Goal: Transaction & Acquisition: Book appointment/travel/reservation

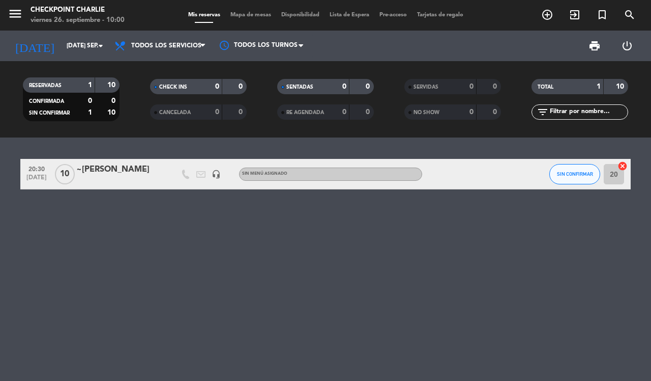
click at [87, 37] on input "[DATE] sep." at bounding box center [102, 45] width 81 height 17
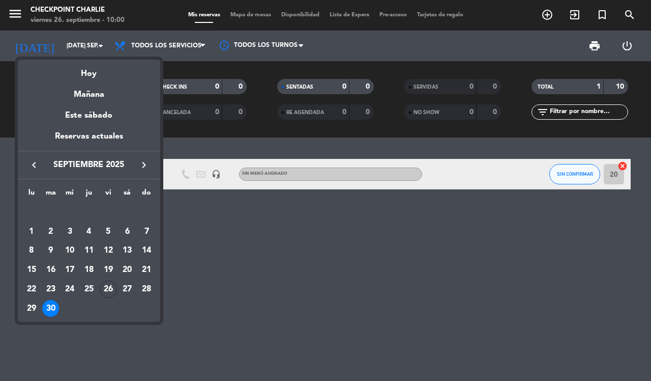
click at [136, 166] on button "keyboard_arrow_right" at bounding box center [144, 164] width 18 height 13
click at [73, 235] on div "1" at bounding box center [69, 231] width 17 height 17
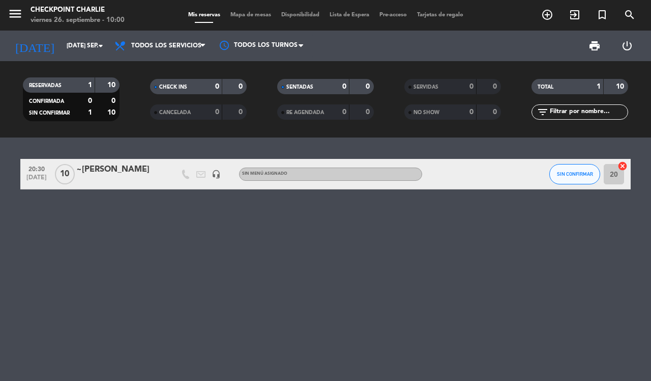
type input "mié. [DATE]"
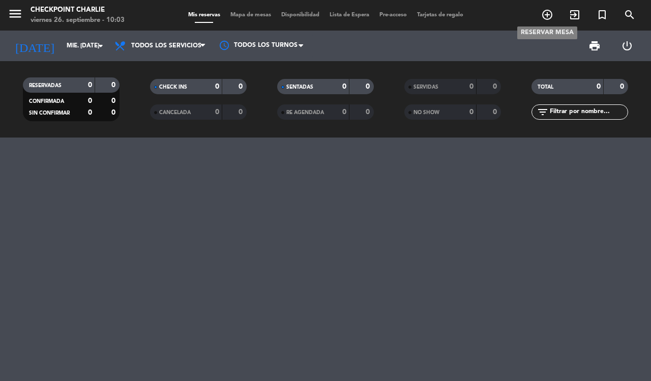
click at [542, 14] on icon "add_circle_outline" at bounding box center [547, 15] width 12 height 12
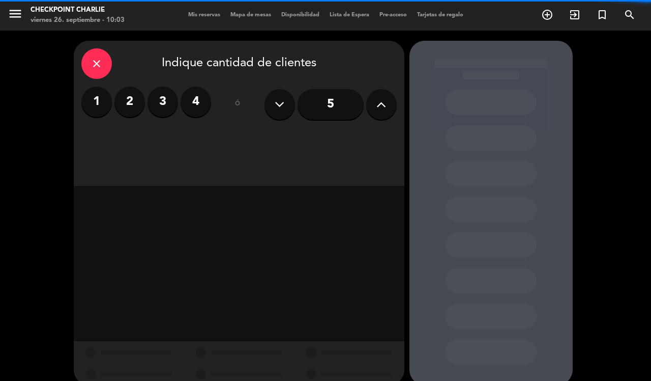
click at [136, 100] on label "2" at bounding box center [129, 102] width 31 height 31
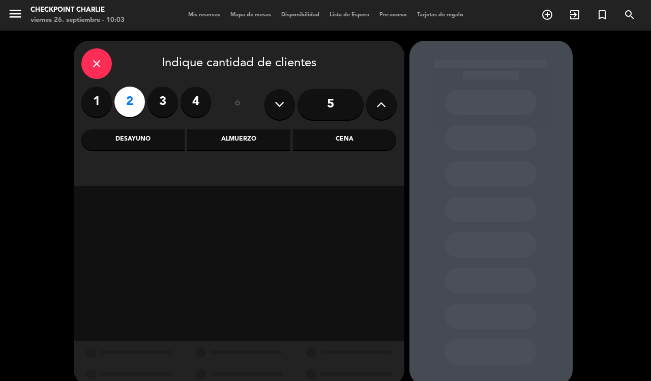
click at [278, 140] on div "Almuerzo" at bounding box center [238, 139] width 103 height 20
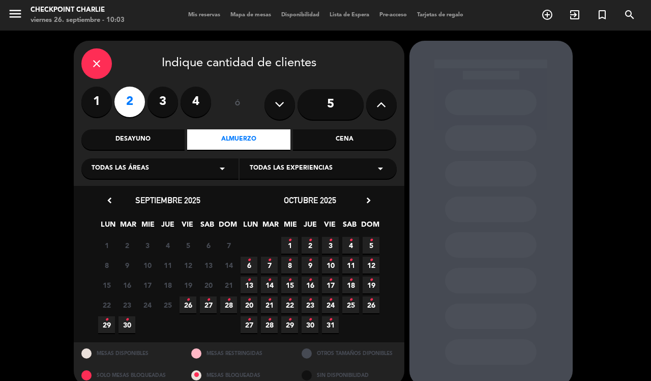
drag, startPoint x: 192, startPoint y: 299, endPoint x: 204, endPoint y: 296, distance: 12.0
click at [192, 299] on span "26 •" at bounding box center [188, 304] width 17 height 17
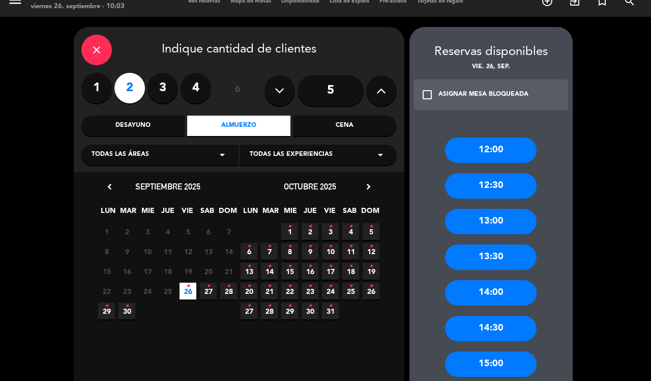
click at [488, 225] on div "13:00" at bounding box center [491, 221] width 92 height 25
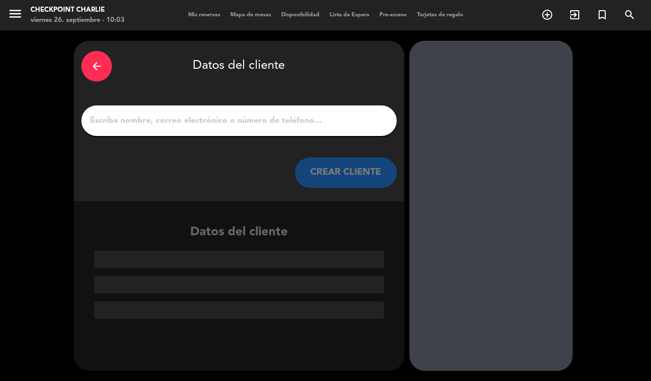
click at [339, 128] on div at bounding box center [238, 120] width 315 height 31
click at [351, 108] on div at bounding box center [238, 120] width 315 height 31
click at [338, 130] on div at bounding box center [238, 120] width 315 height 31
click at [329, 118] on input "1" at bounding box center [239, 120] width 300 height 14
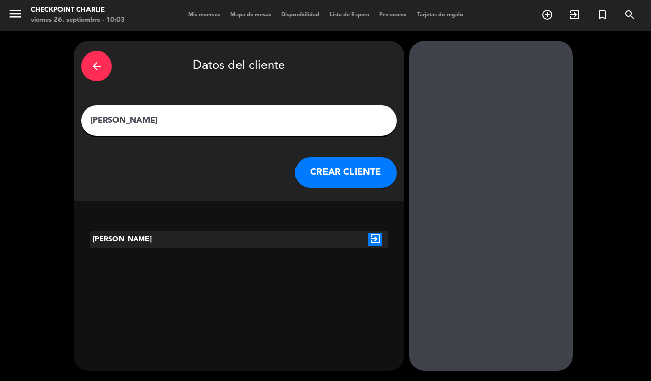
type input "[PERSON_NAME]"
click at [364, 240] on div "exit_to_app" at bounding box center [375, 238] width 25 height 17
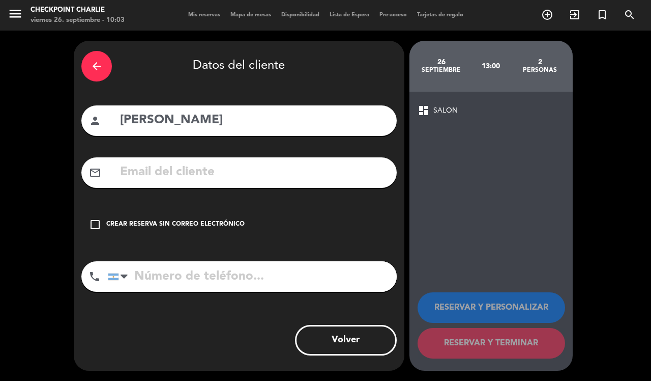
click at [193, 213] on div "check_box_outline_blank Crear reserva sin correo electrónico" at bounding box center [238, 224] width 315 height 31
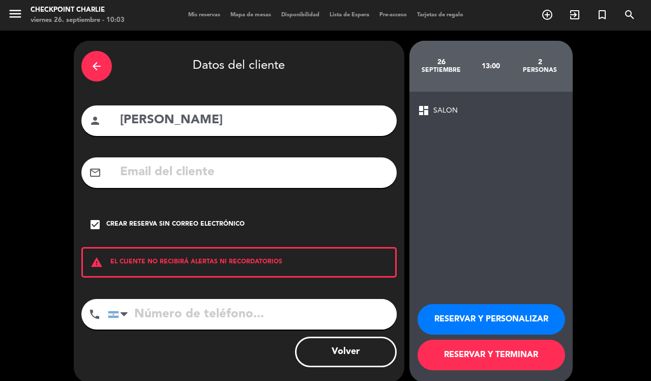
click at [220, 308] on input "tel" at bounding box center [252, 314] width 289 height 31
type input "1155624535"
click at [495, 351] on button "RESERVAR Y TERMINAR" at bounding box center [492, 354] width 148 height 31
